Goal: Information Seeking & Learning: Learn about a topic

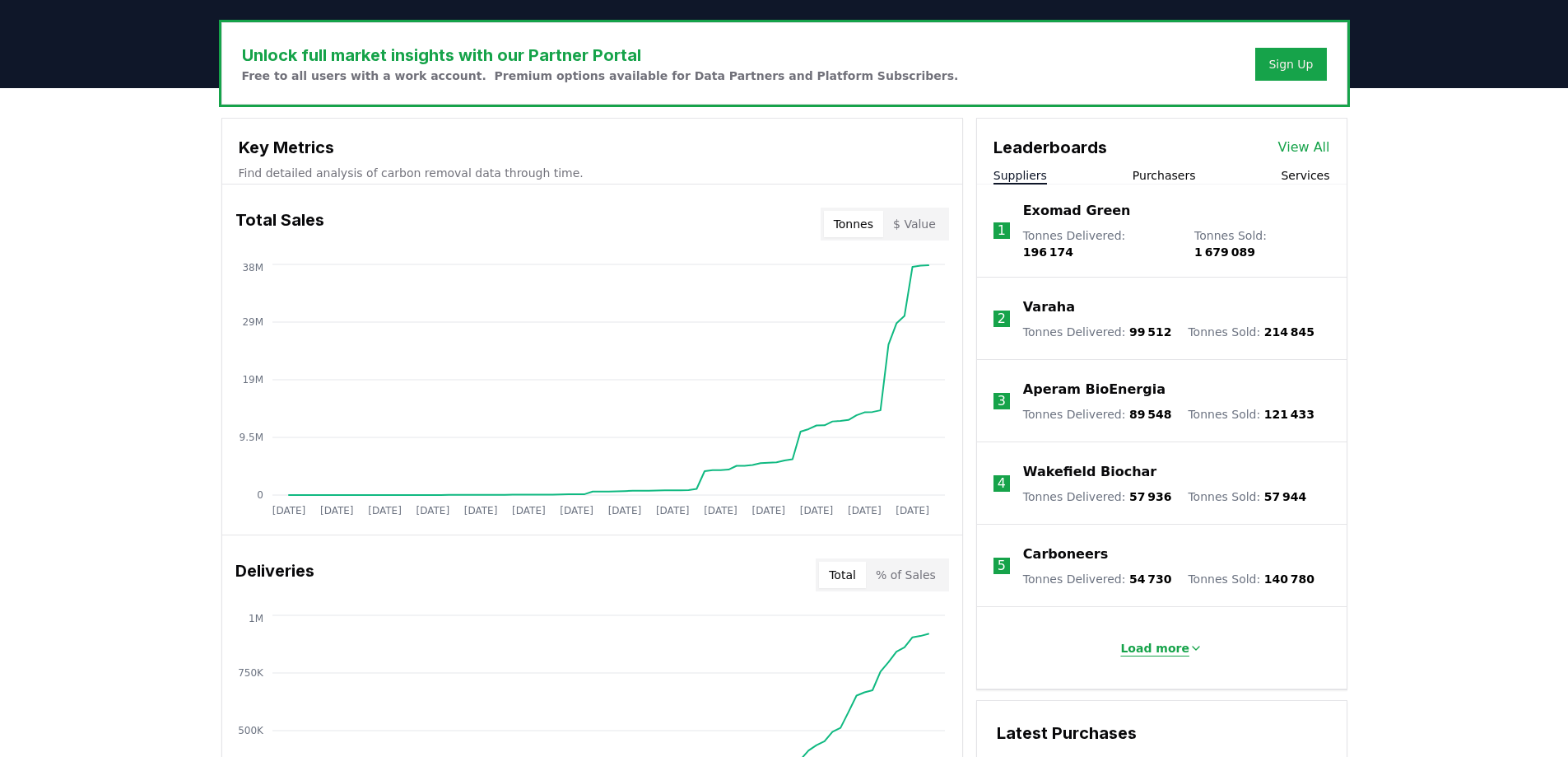
scroll to position [487, 0]
click at [1127, 640] on p "Load more" at bounding box center [1156, 647] width 69 height 16
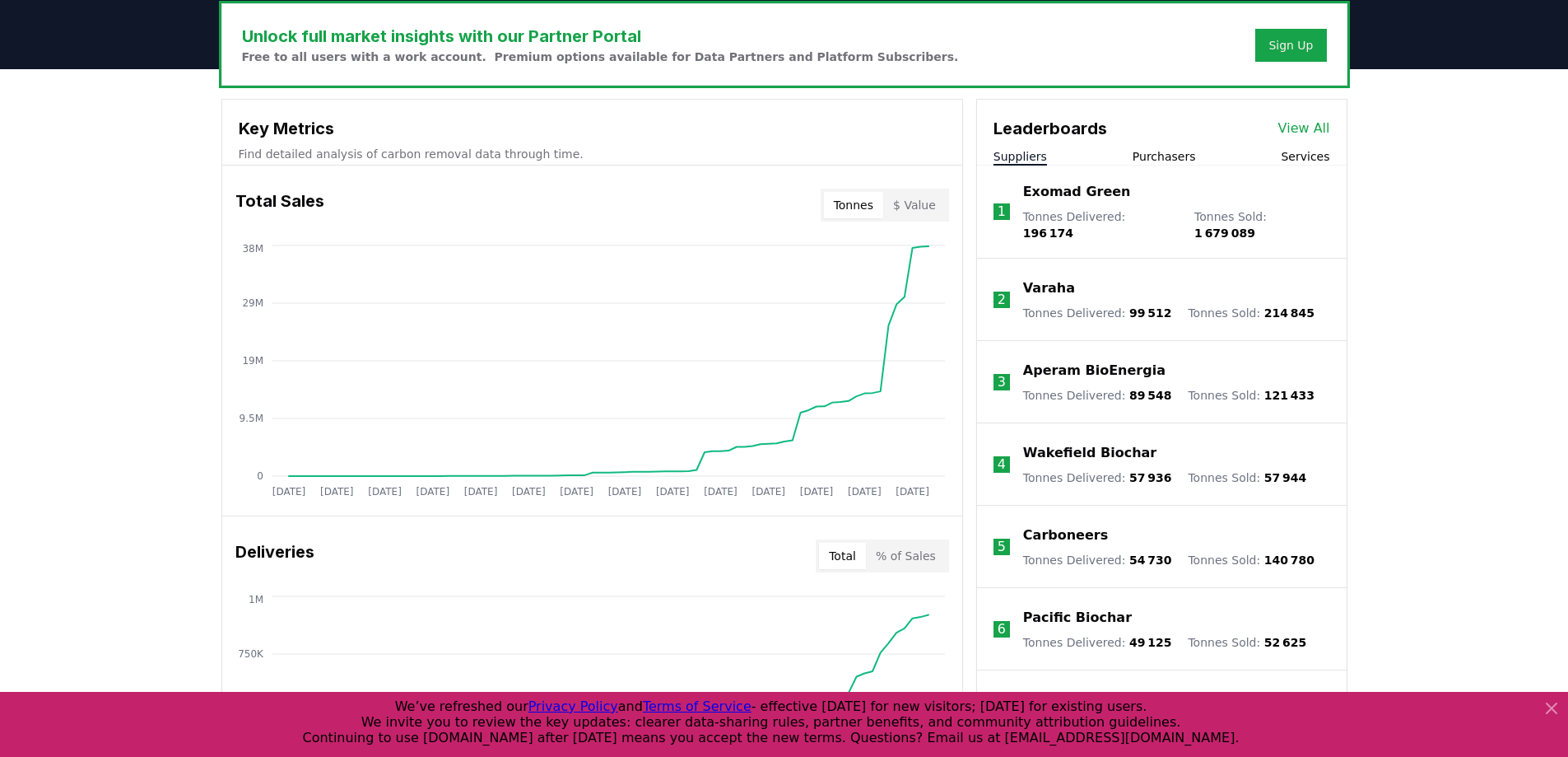
scroll to position [505, 0]
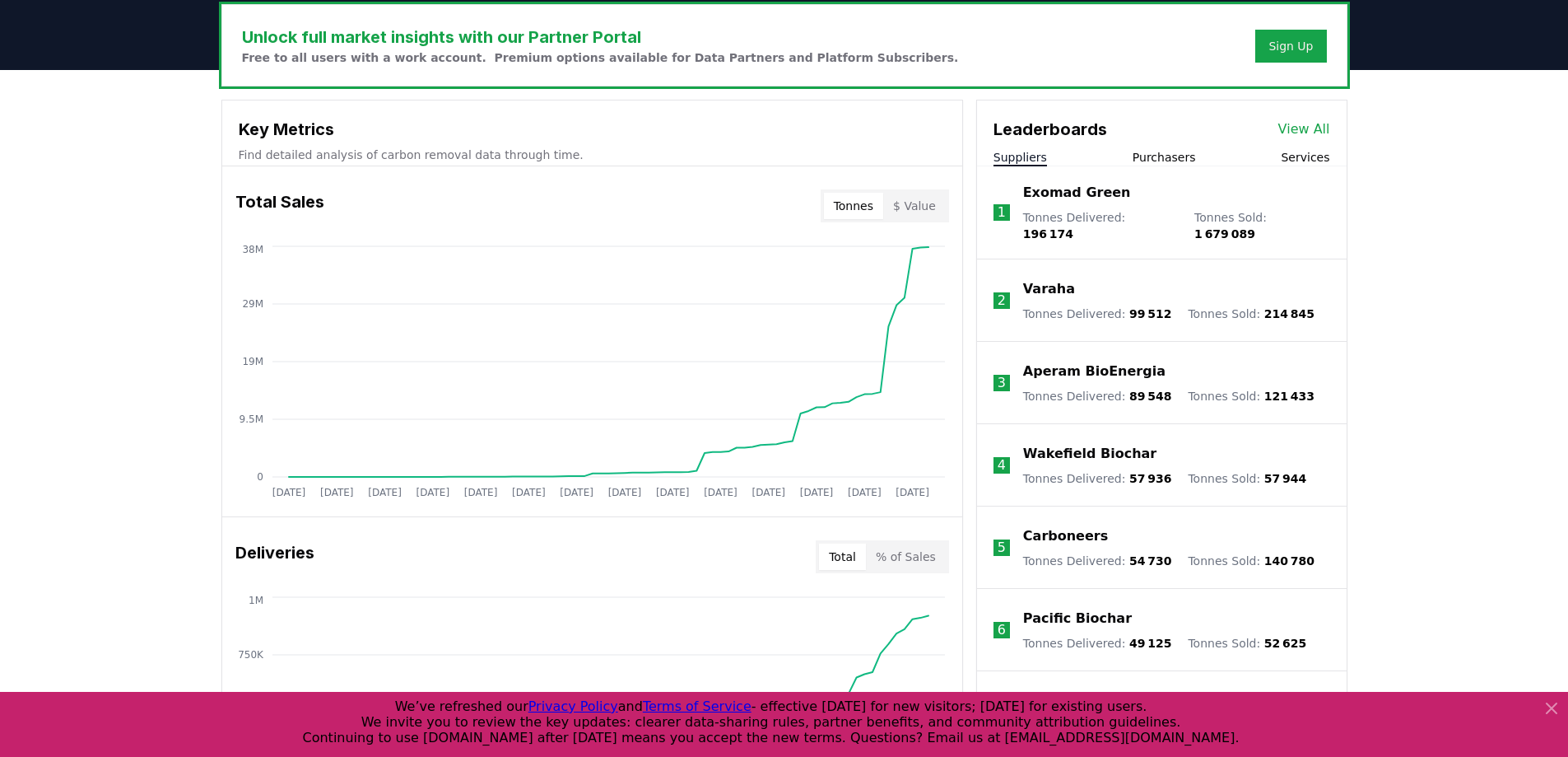
click at [1297, 124] on link "View All" at bounding box center [1305, 129] width 52 height 20
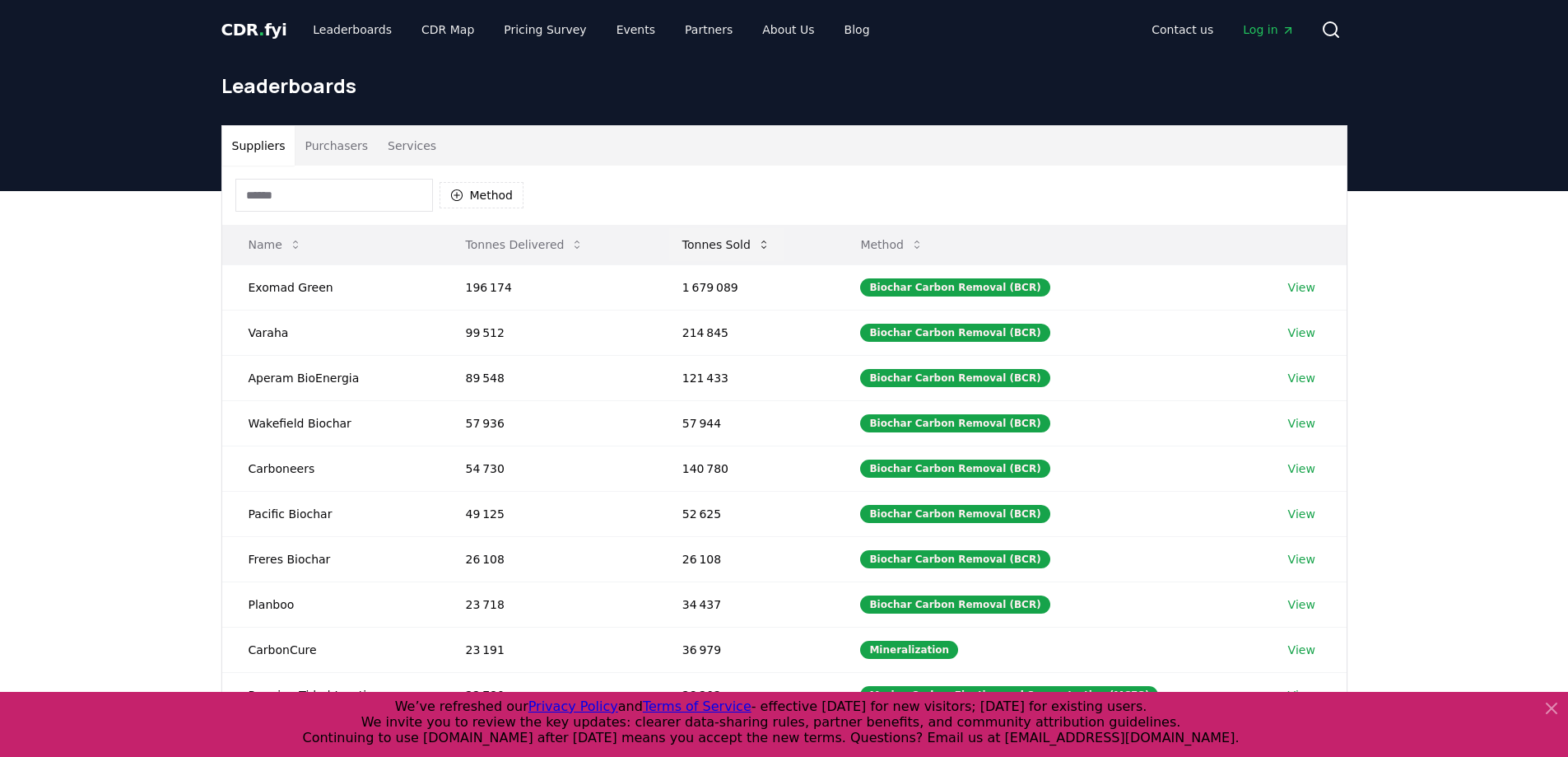
click at [769, 249] on icon at bounding box center [764, 244] width 13 height 13
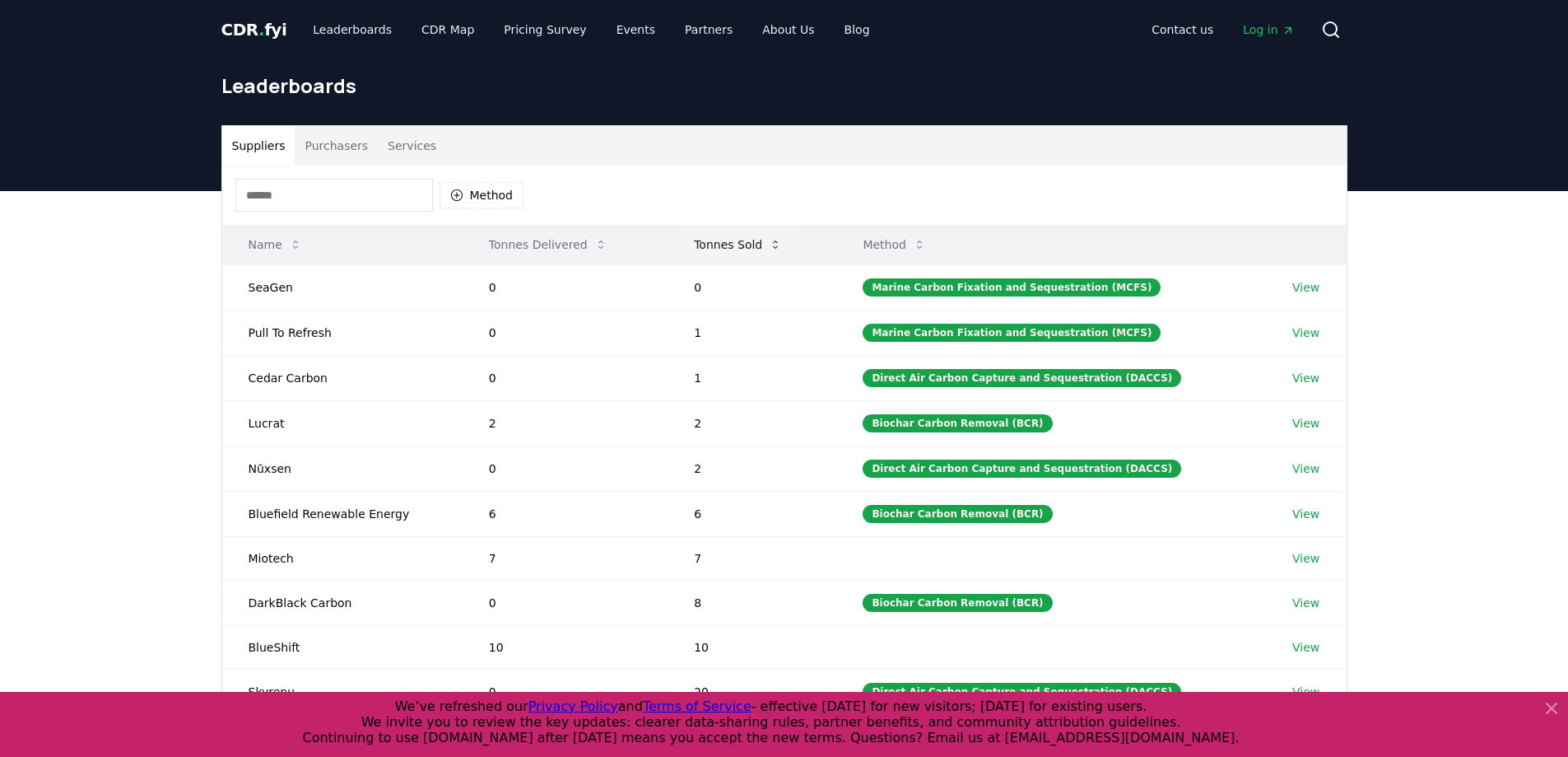
click at [769, 249] on button "Tonnes Sold" at bounding box center [737, 244] width 114 height 33
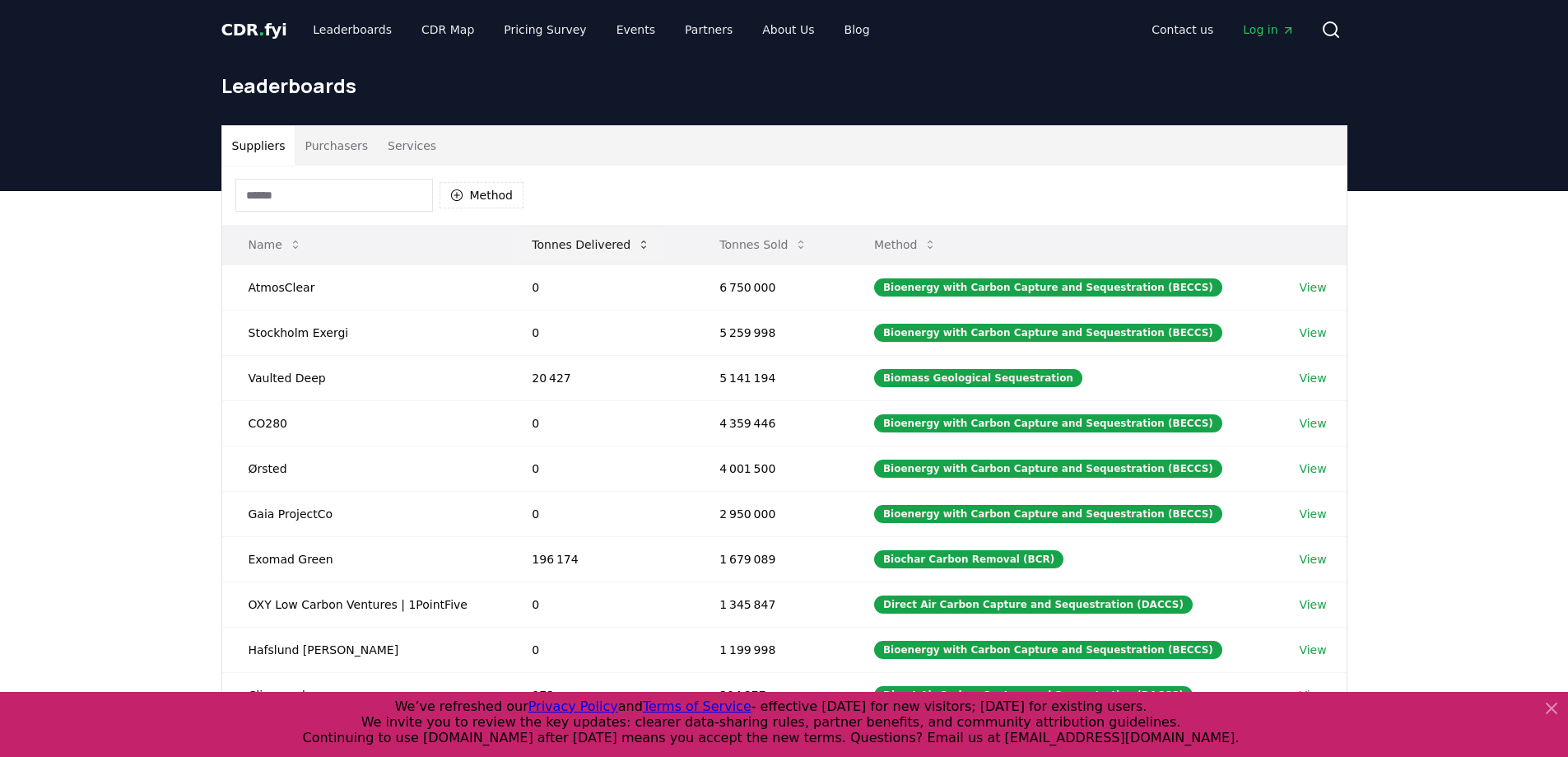
click at [641, 249] on icon at bounding box center [644, 244] width 13 height 13
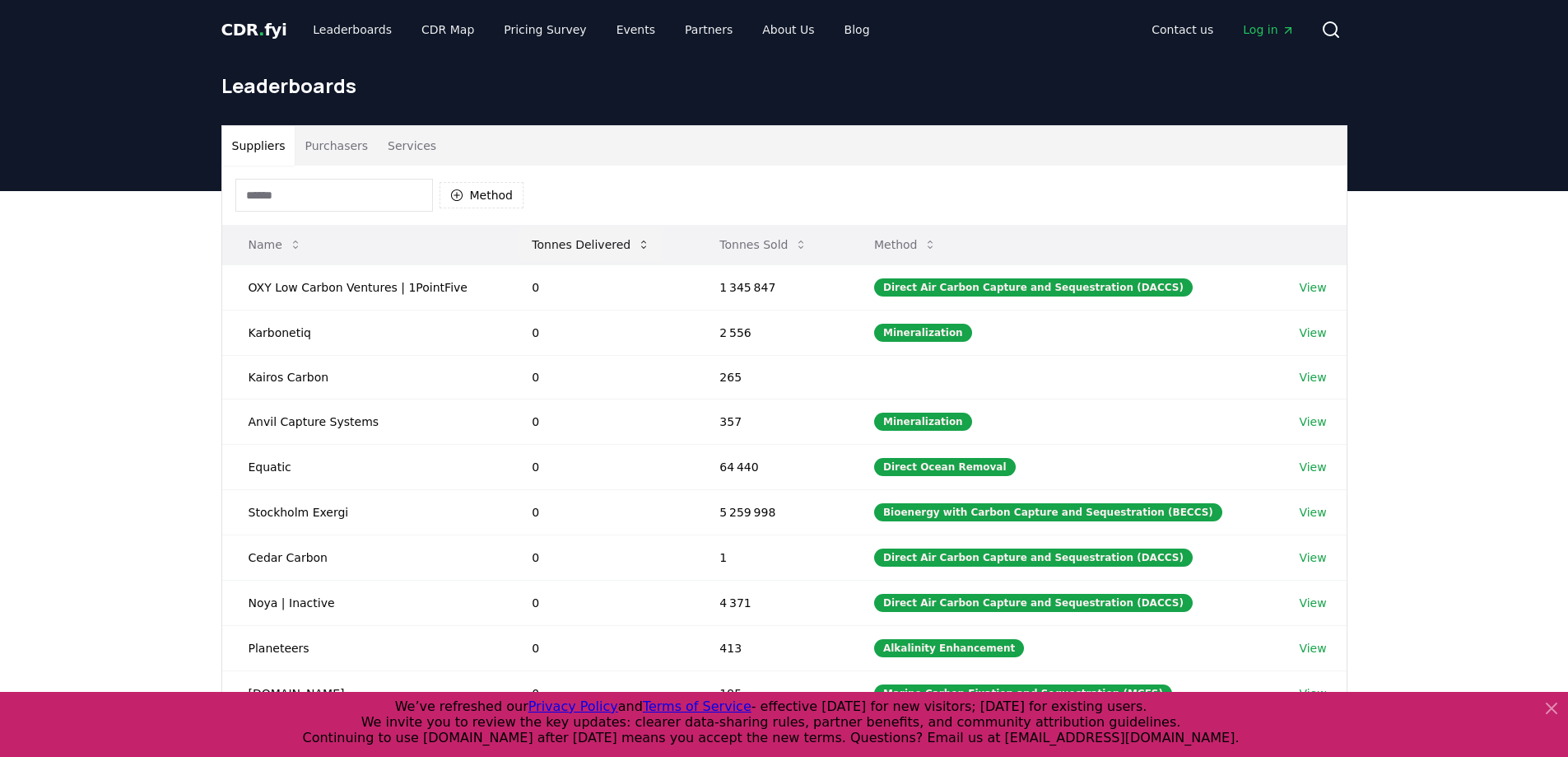
click at [641, 249] on icon at bounding box center [644, 244] width 13 height 13
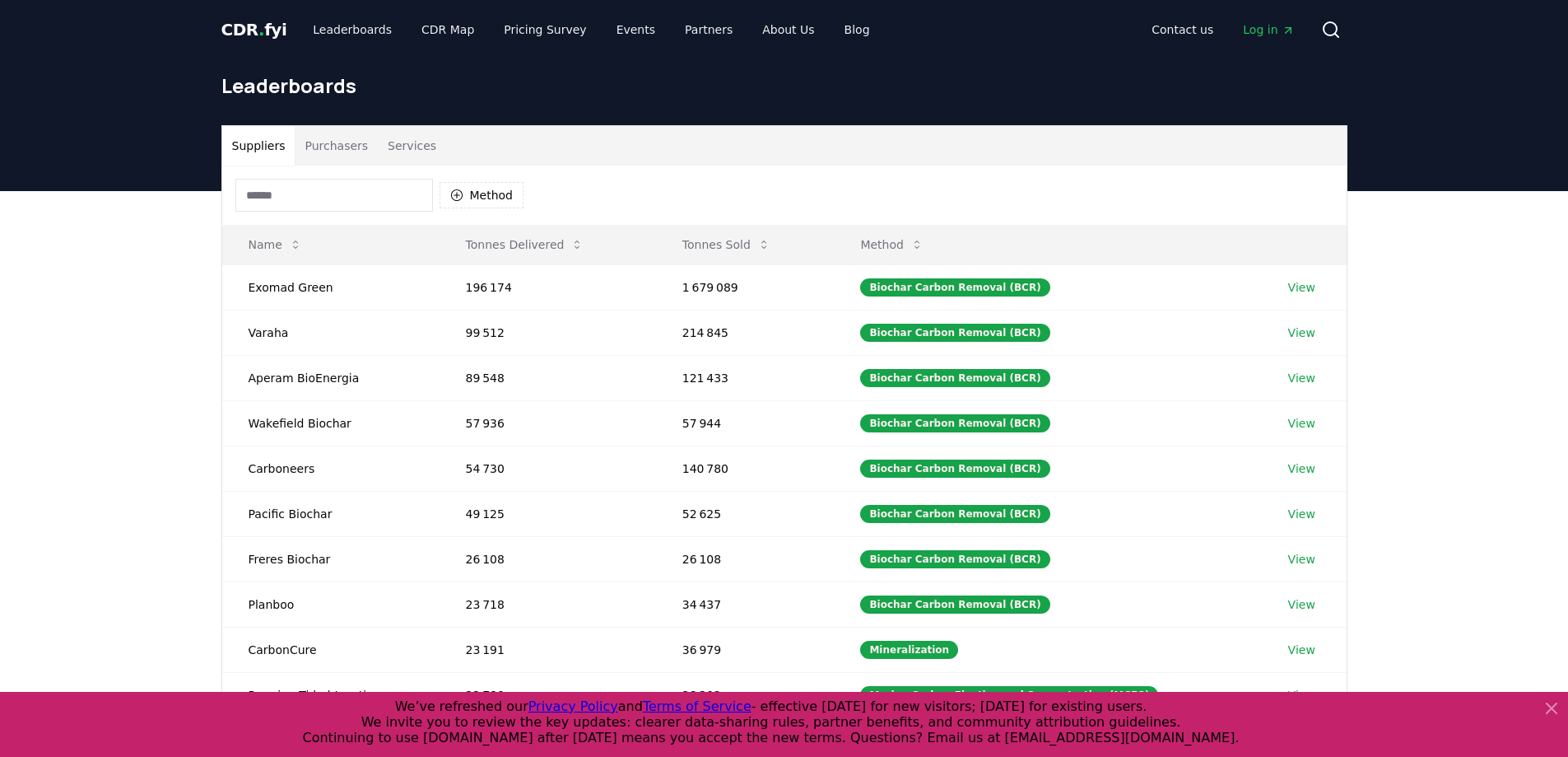
click at [1554, 703] on icon at bounding box center [1552, 708] width 20 height 20
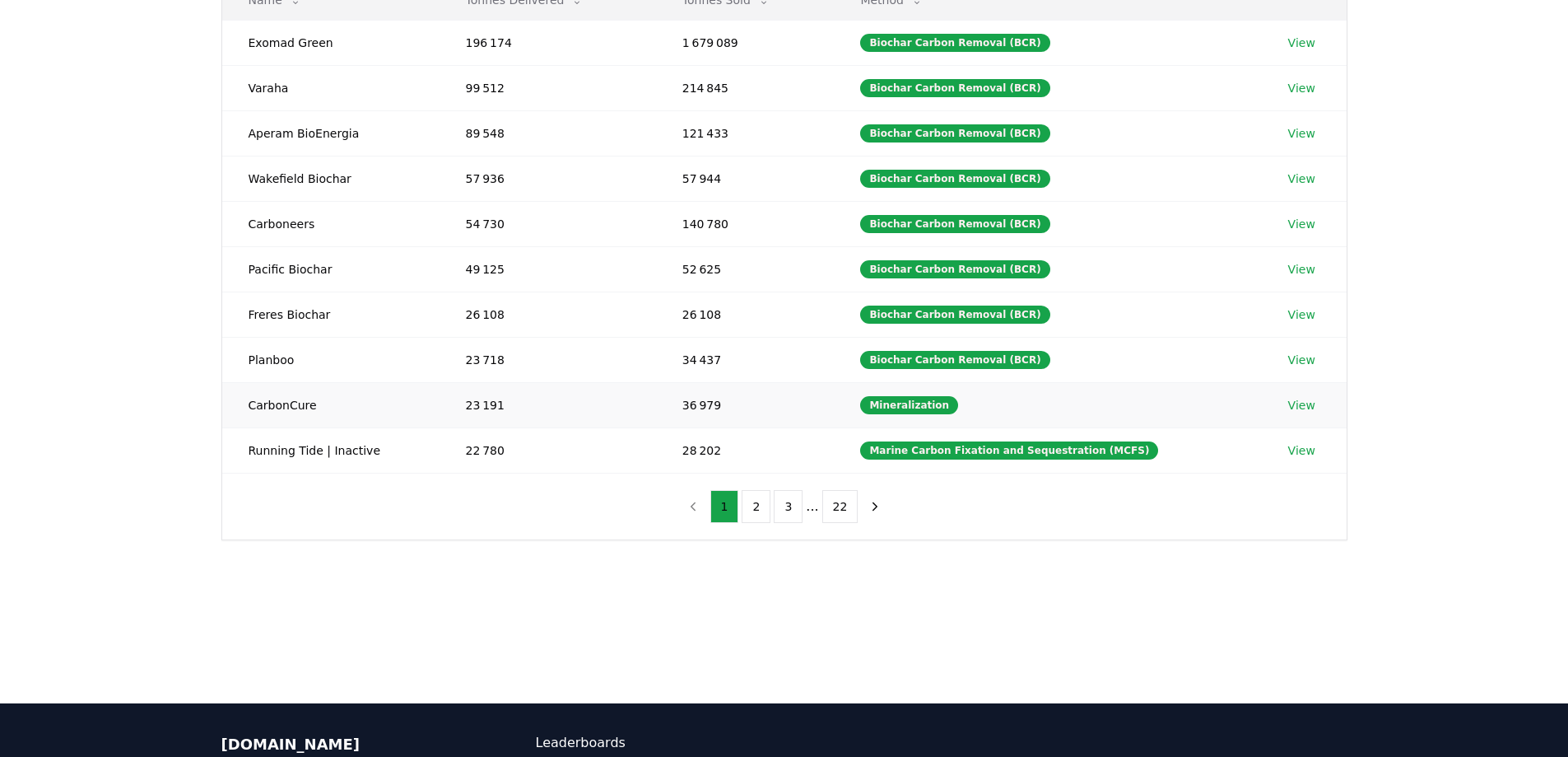
scroll to position [150, 0]
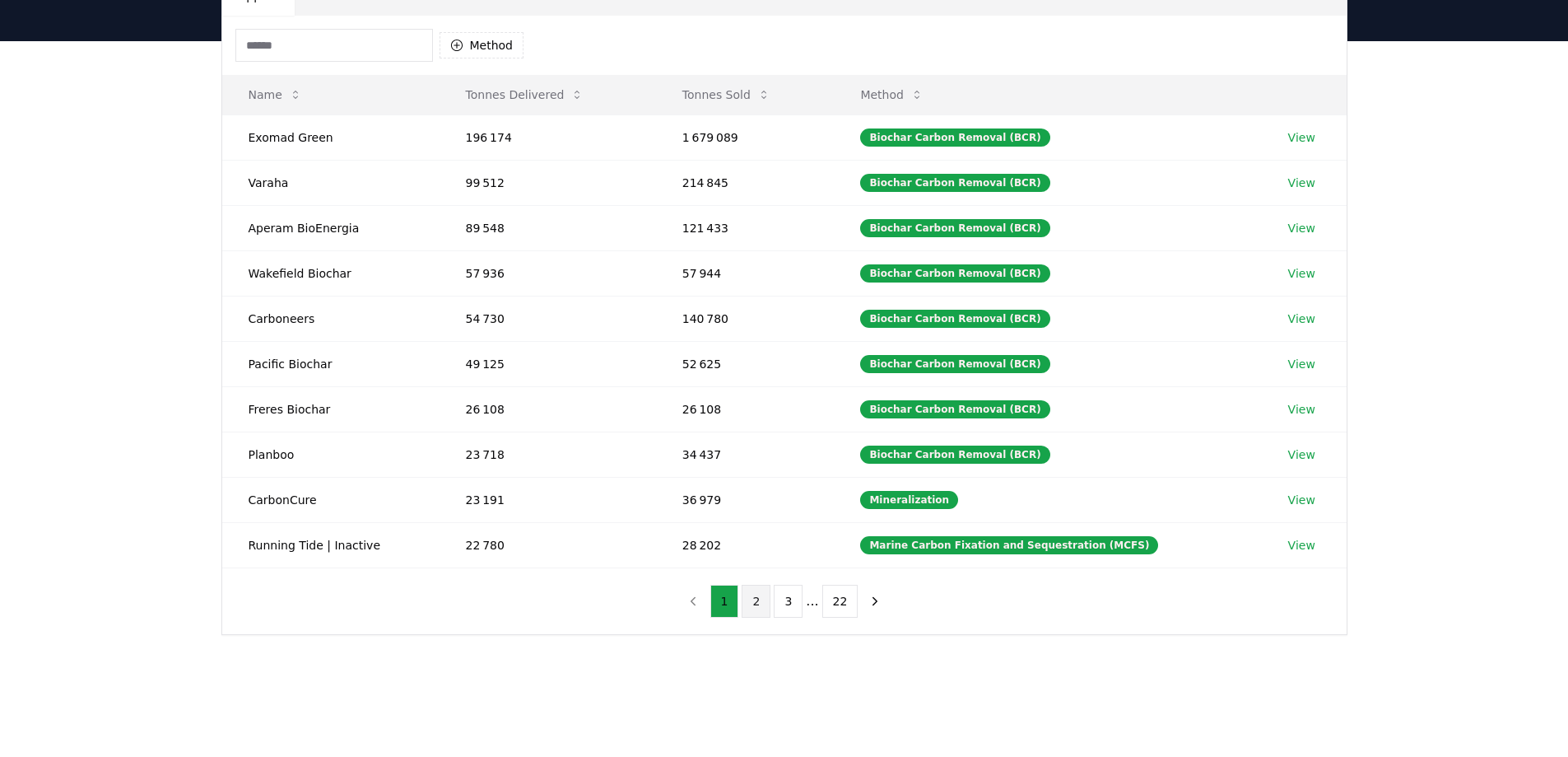
click at [766, 609] on button "2" at bounding box center [757, 601] width 29 height 33
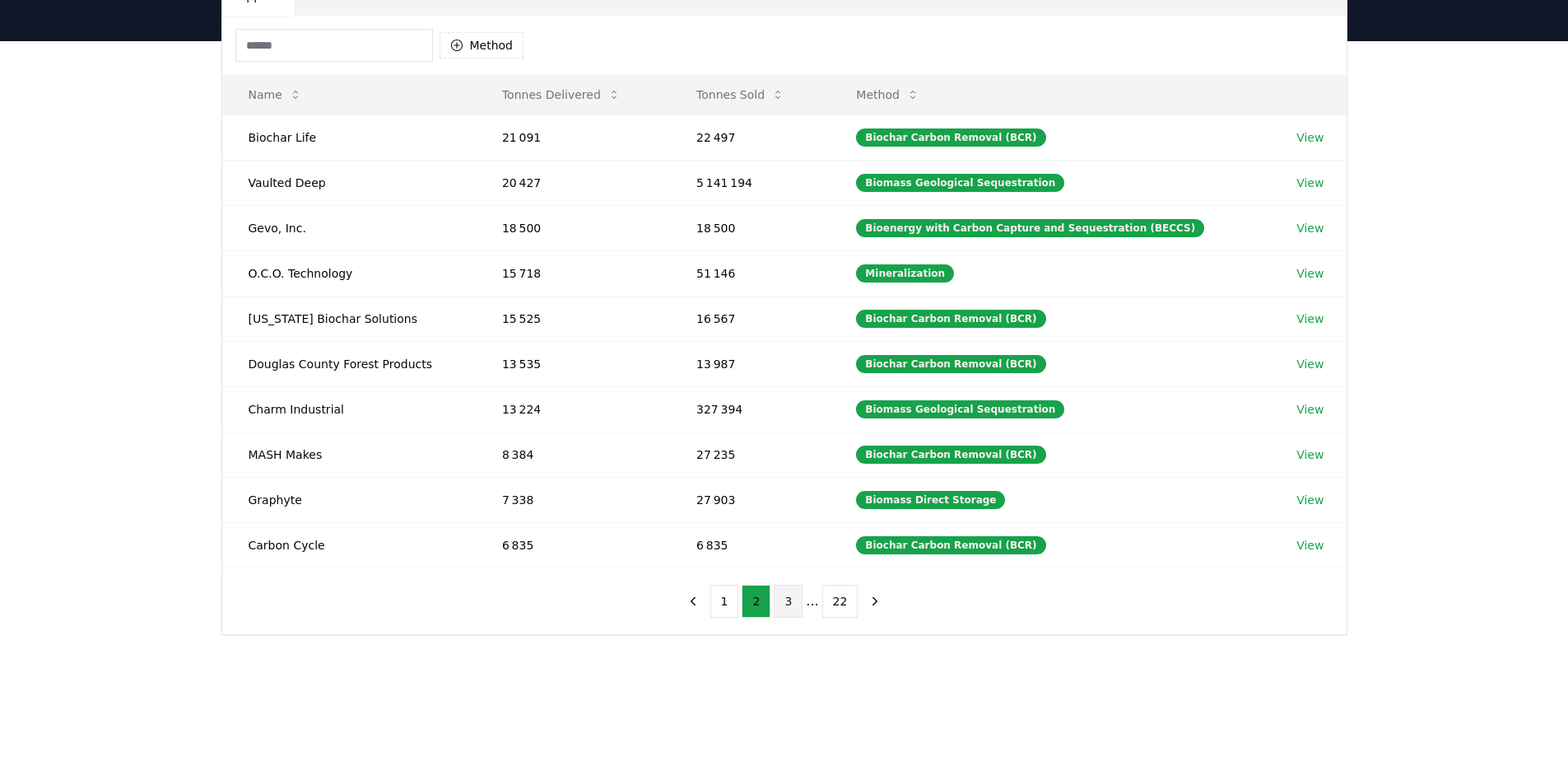
click at [783, 607] on button "3" at bounding box center [788, 601] width 29 height 33
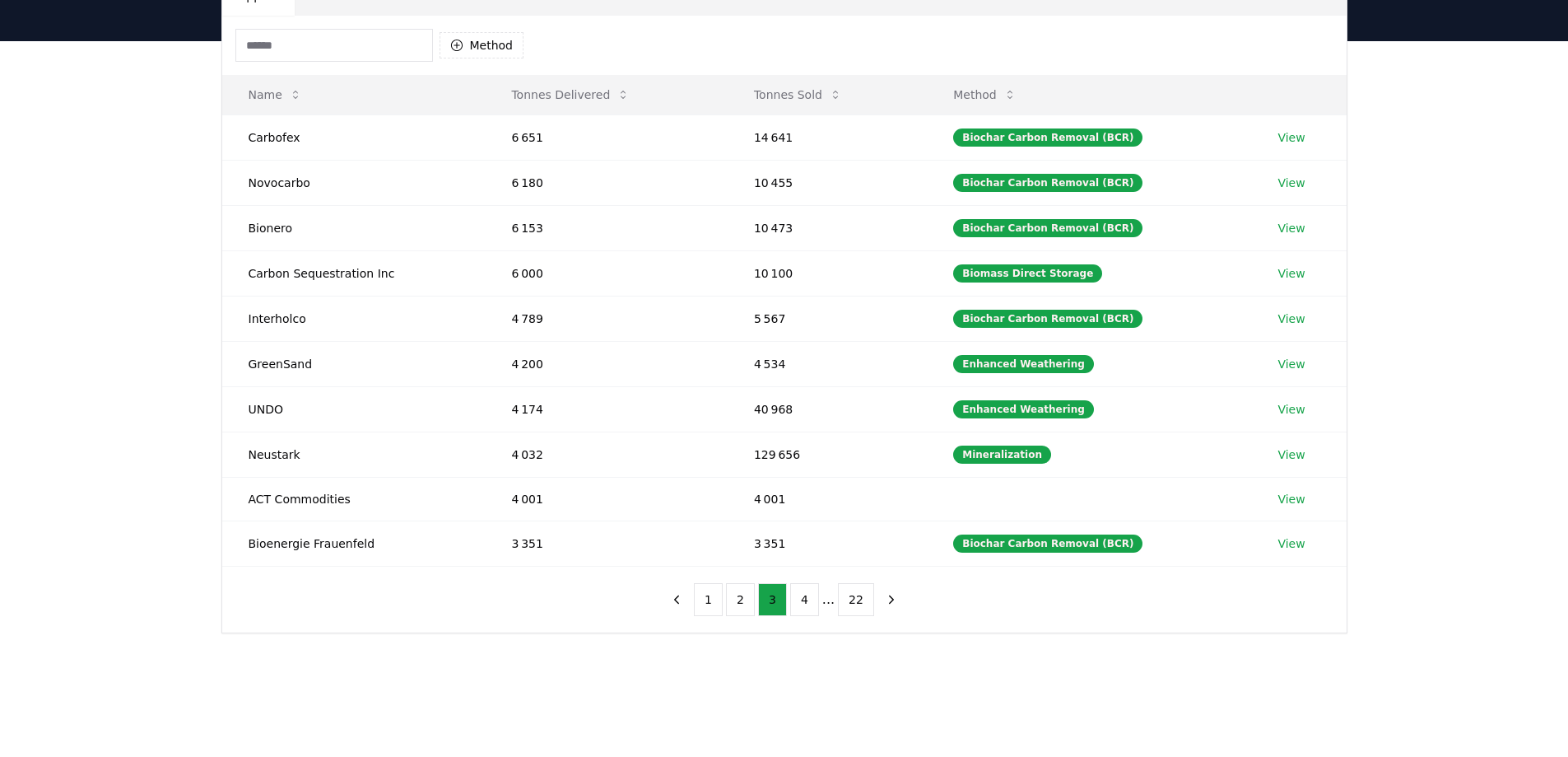
drag, startPoint x: 1055, startPoint y: 278, endPoint x: 1073, endPoint y: 284, distance: 19.0
click at [1073, 284] on td "Biomass Direct Storage" at bounding box center [1088, 272] width 324 height 45
click at [839, 104] on button "Tonnes Sold" at bounding box center [798, 94] width 114 height 33
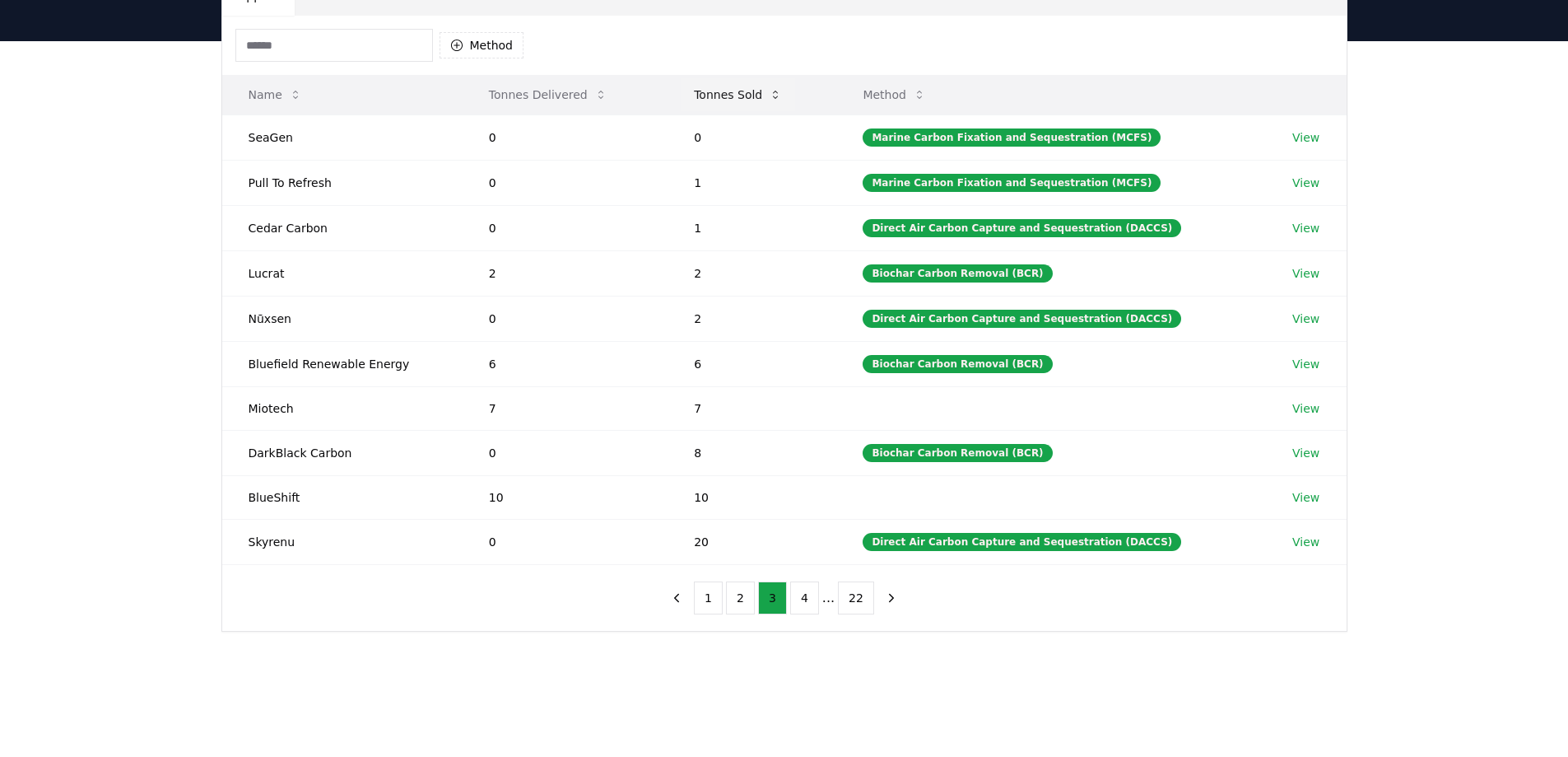
click at [777, 101] on button "Tonnes Sold" at bounding box center [737, 94] width 114 height 33
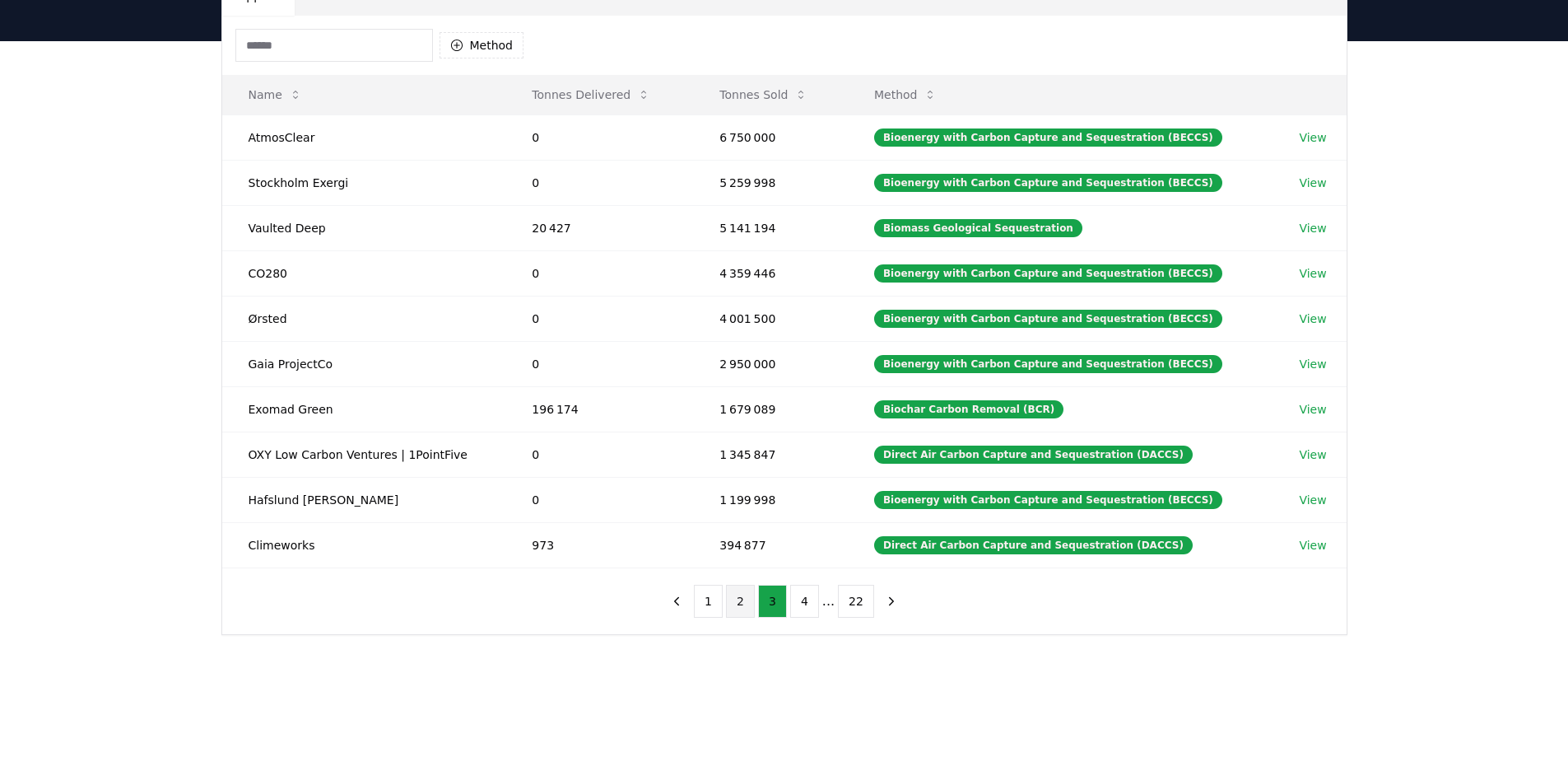
click at [742, 605] on button "2" at bounding box center [740, 601] width 29 height 33
